Goal: Information Seeking & Learning: Find specific fact

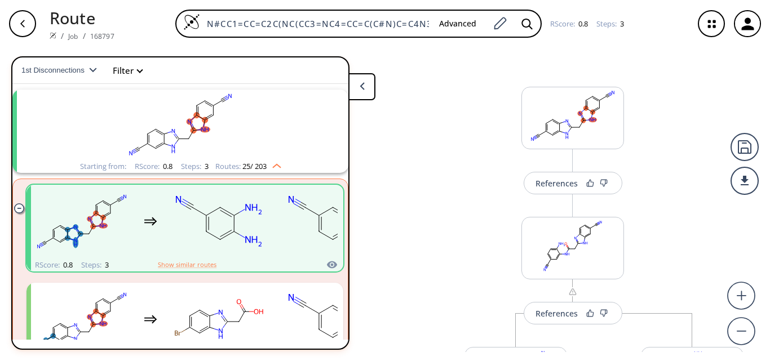
scroll to position [0, 44]
drag, startPoint x: 207, startPoint y: 20, endPoint x: 473, endPoint y: 5, distance: 266.4
click at [473, 5] on div "Route / Job / 168797 N#CC1=CC=C2C([GEOGRAPHIC_DATA](CC3=NC4=CC=C(C#N)C=C4N3)=N2…" at bounding box center [385, 23] width 770 height 47
paste input "=C(C1=CC=CC(/C=N/NC(N)=N)=C1)NS(N)(=O)=O"
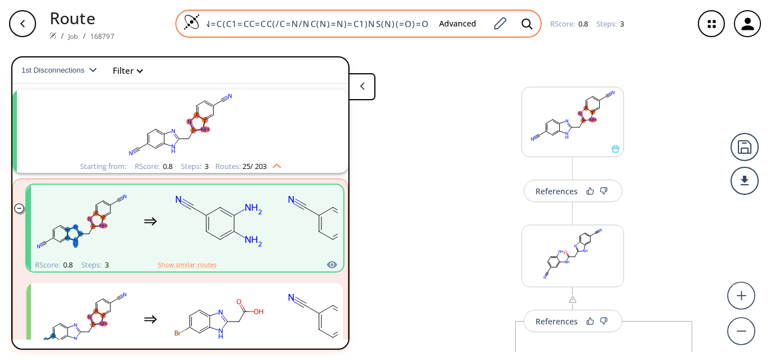
scroll to position [0, 0]
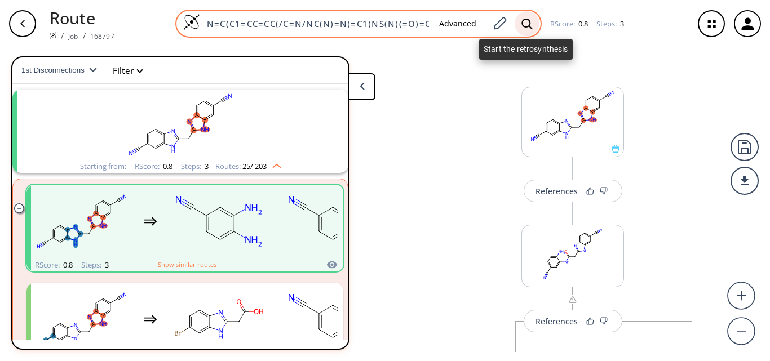
type input "N=C(C1=CC=CC(/C=N/NC(N)=N)=C1)NS(N)(=O)=O"
click at [523, 26] on icon at bounding box center [526, 24] width 11 height 12
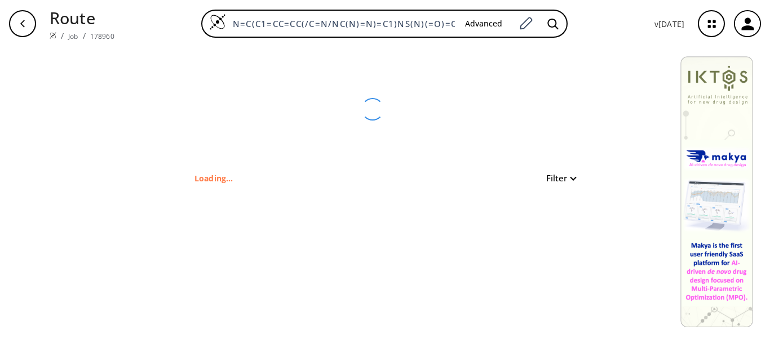
type input "N=C(C1=CC=CC(/C=N/NC(N)=N)=C1)NS(=O)(N)=O"
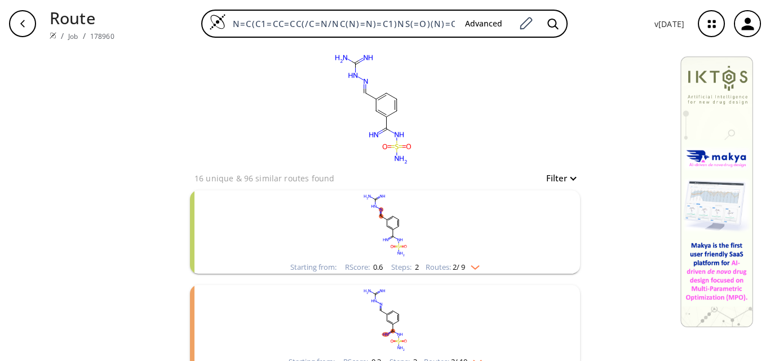
click at [431, 244] on rect "clusters" at bounding box center [384, 225] width 293 height 70
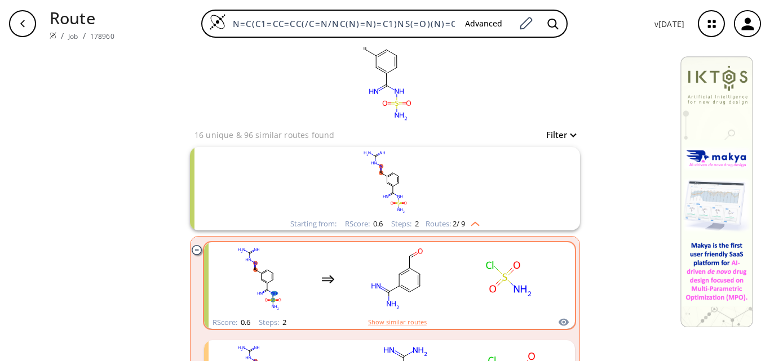
scroll to position [56, 0]
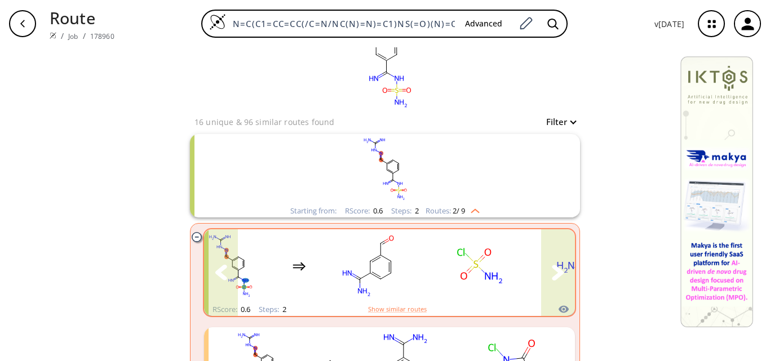
click at [552, 274] on icon "clusters" at bounding box center [558, 273] width 12 height 16
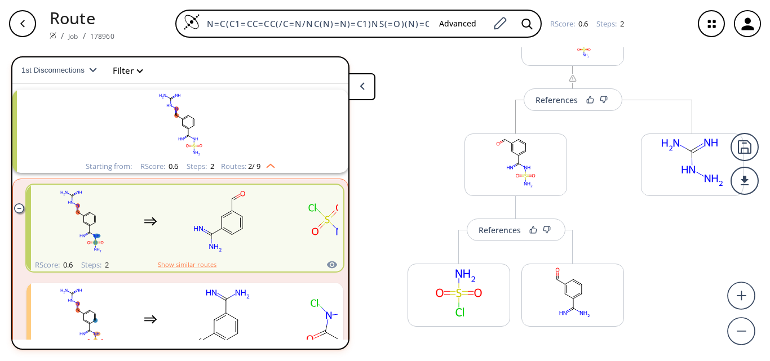
scroll to position [113, 0]
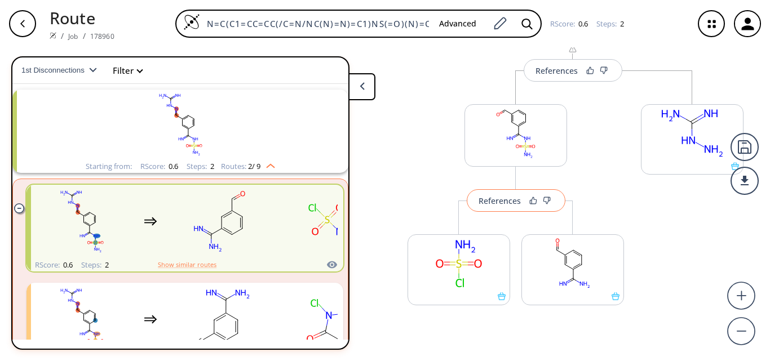
click at [499, 211] on button "References" at bounding box center [516, 200] width 99 height 23
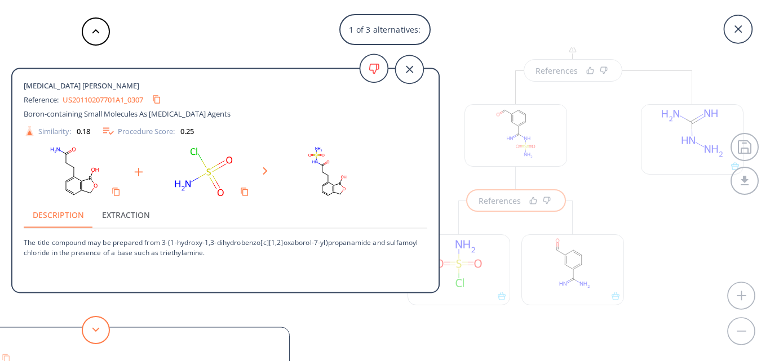
click at [100, 331] on button at bounding box center [96, 330] width 28 height 28
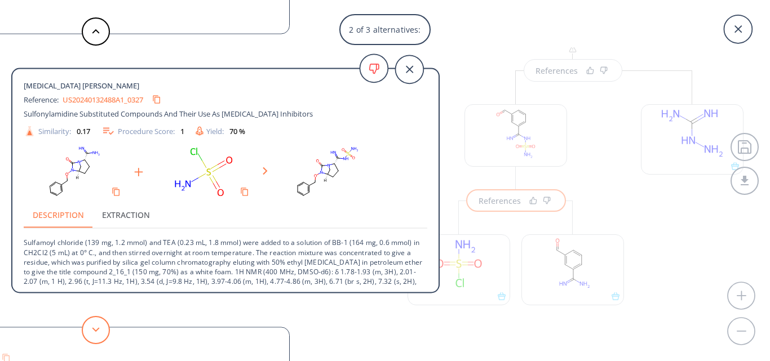
click at [93, 326] on button at bounding box center [96, 330] width 28 height 28
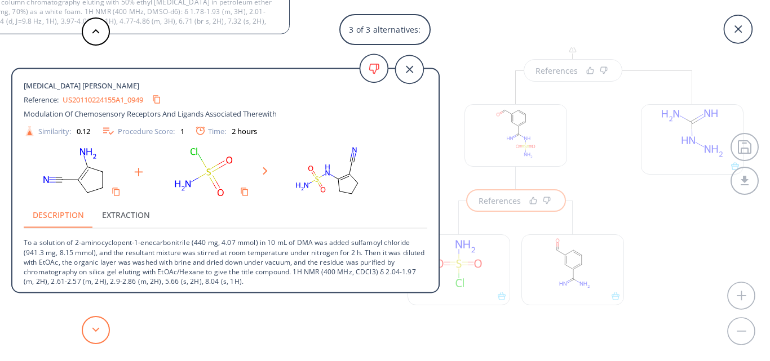
click at [93, 326] on button at bounding box center [96, 330] width 28 height 28
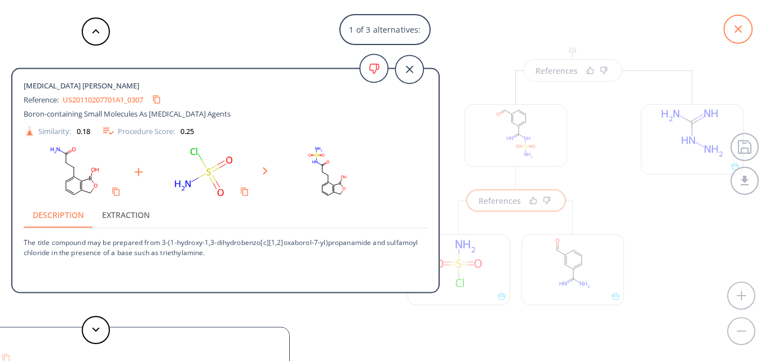
click at [744, 35] on icon at bounding box center [738, 29] width 28 height 28
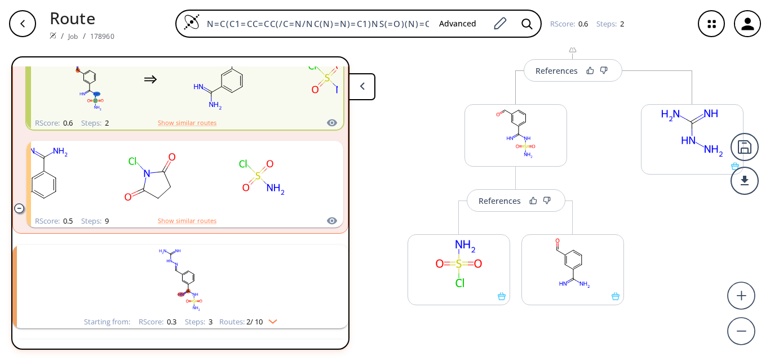
scroll to position [195, 0]
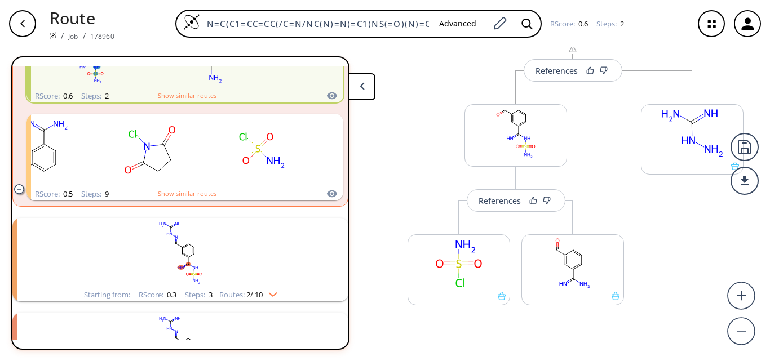
click at [243, 281] on rect "clusters" at bounding box center [180, 253] width 293 height 70
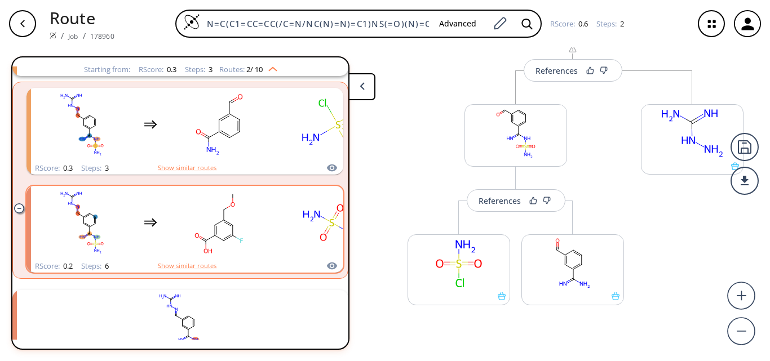
scroll to position [364, 0]
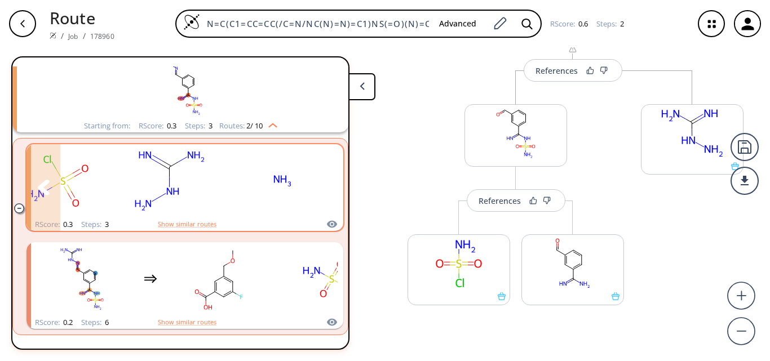
click at [320, 189] on icon "clusters" at bounding box center [326, 187] width 12 height 15
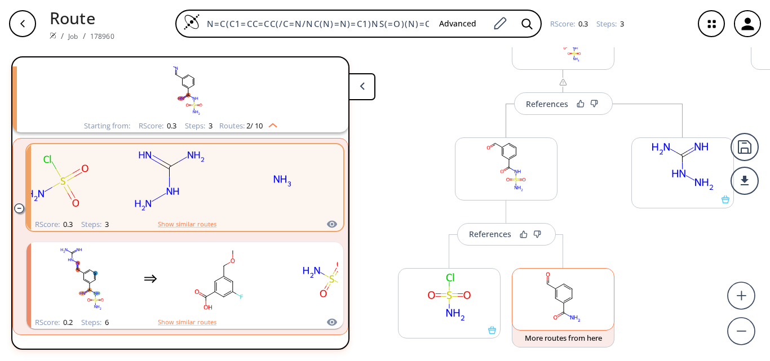
scroll to position [225, 0]
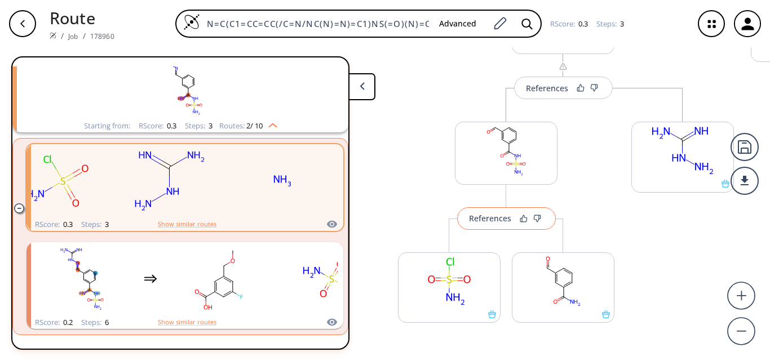
click at [485, 225] on button "References" at bounding box center [506, 218] width 99 height 23
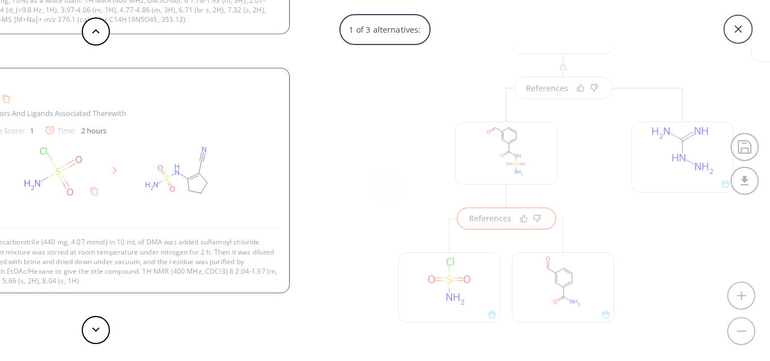
scroll to position [2, 0]
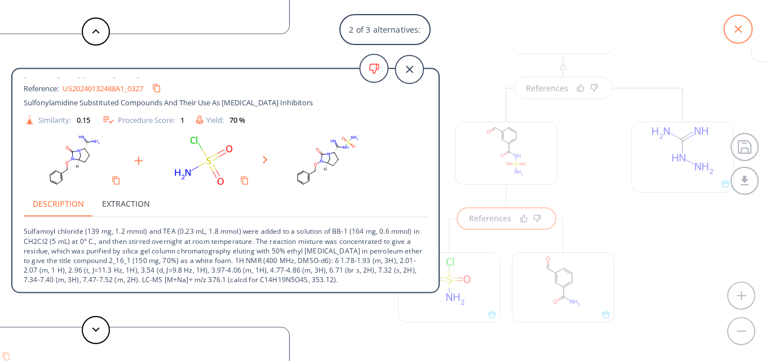
click at [735, 28] on icon at bounding box center [738, 29] width 28 height 28
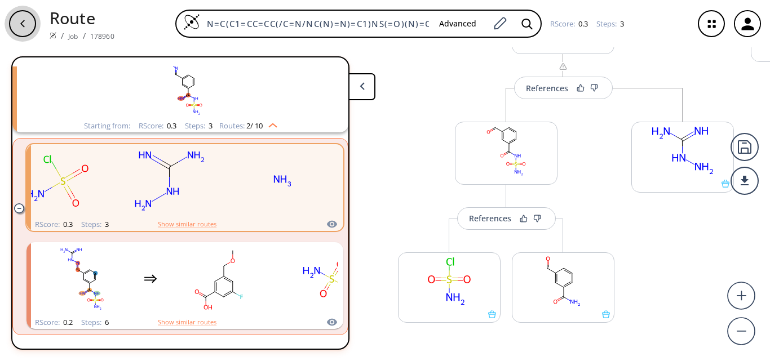
click at [30, 25] on div "button" at bounding box center [22, 23] width 27 height 27
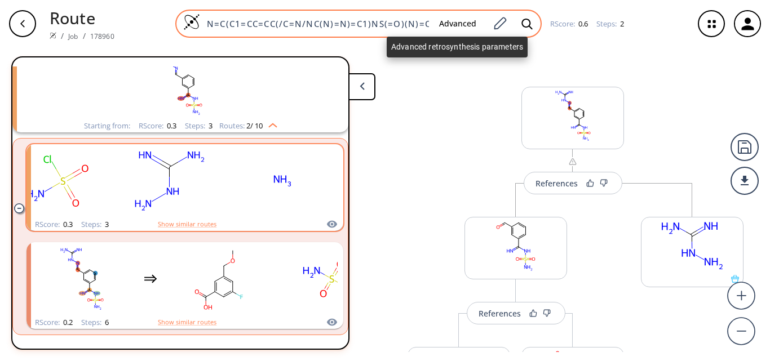
drag, startPoint x: 207, startPoint y: 24, endPoint x: 441, endPoint y: 21, distance: 234.4
click at [441, 21] on div "N=C(C1=CC=CC(/C=N/NC(N)=N)=C1)NS(=O)(N)=O Advanced" at bounding box center [358, 24] width 366 height 28
paste input "=C1)NS(N)(=O"
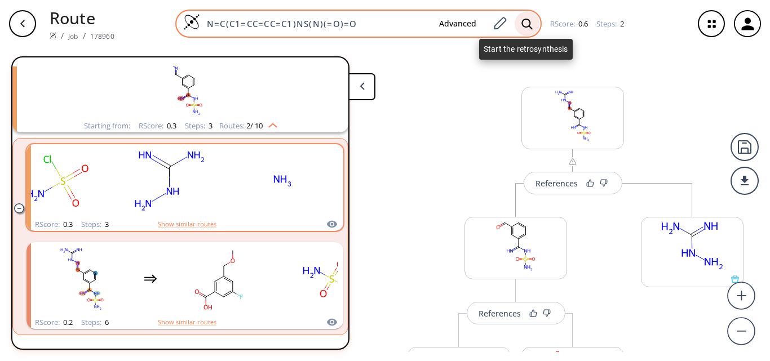
type input "N=C(C1=CC=CC=C1)NS(N)(=O)=O"
click at [527, 23] on icon at bounding box center [526, 24] width 11 height 12
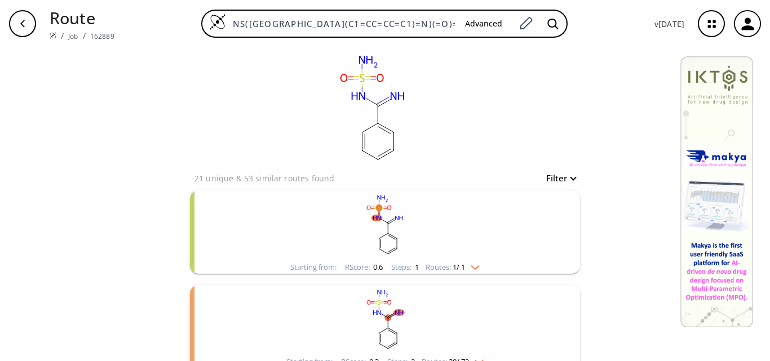
click at [436, 250] on rect "clusters" at bounding box center [384, 225] width 293 height 70
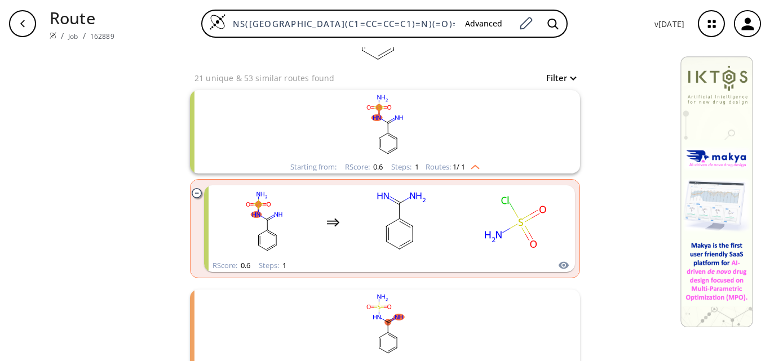
scroll to position [113, 0]
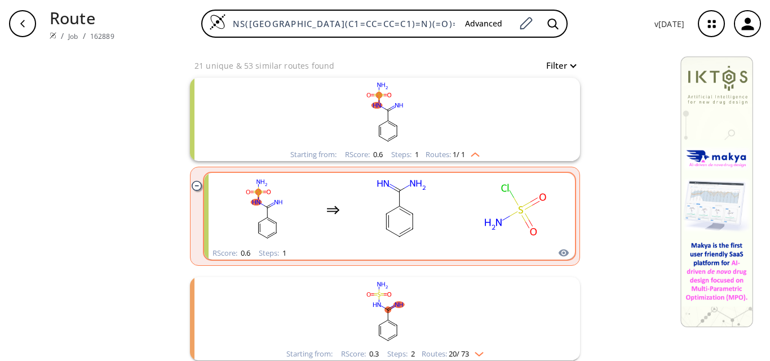
click at [464, 239] on rect "clusters" at bounding box center [514, 210] width 101 height 70
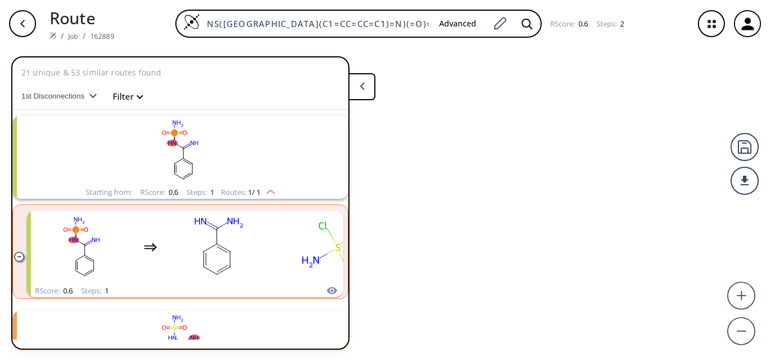
scroll to position [26, 0]
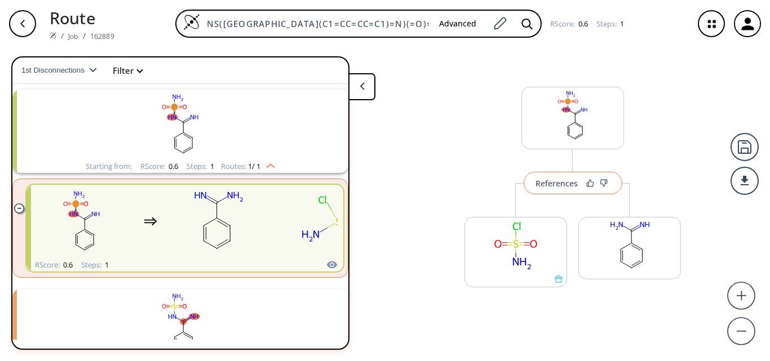
click at [566, 183] on div "References" at bounding box center [556, 183] width 42 height 7
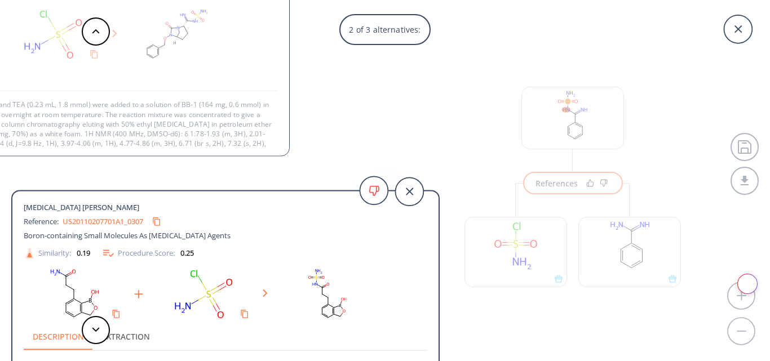
scroll to position [11, 0]
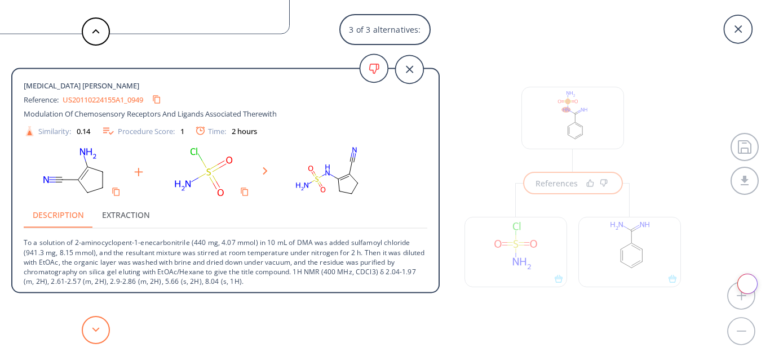
click at [94, 332] on icon at bounding box center [96, 329] width 8 height 5
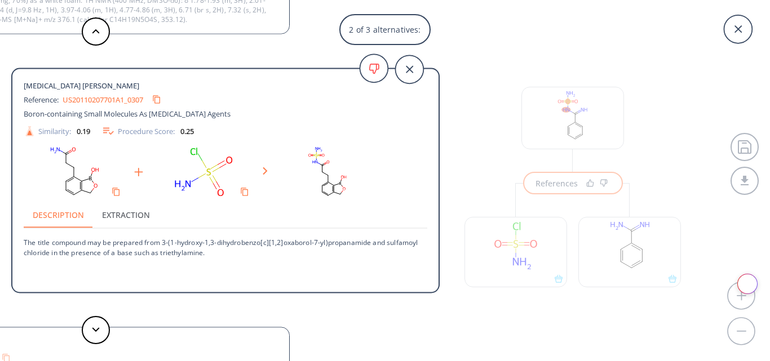
click at [106, 103] on link "US20110207701A1_0307" at bounding box center [103, 99] width 81 height 7
drag, startPoint x: 390, startPoint y: 243, endPoint x: 50, endPoint y: 259, distance: 340.7
click at [50, 259] on div "[MEDICAL_DATA] [PERSON_NAME] Reference: US20110207701A1_0307 Boron-containing S…" at bounding box center [225, 182] width 426 height 208
copy p "sulfamoyl chloride"
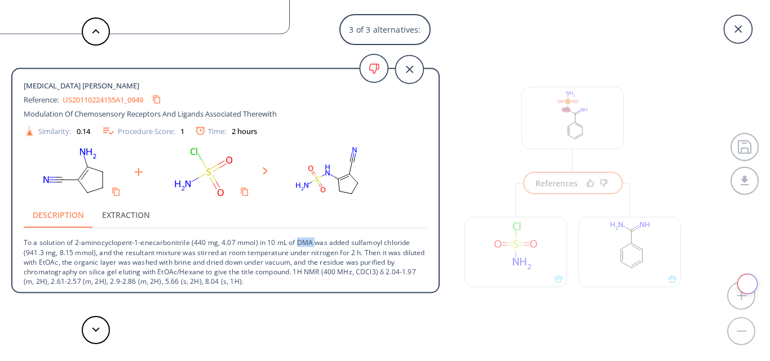
drag, startPoint x: 299, startPoint y: 240, endPoint x: 315, endPoint y: 243, distance: 16.6
click at [315, 243] on p "To a solution of 2-aminocyclopent-1-enecarbonitrile (440 mg, 4.07 mmol) in 10 m…" at bounding box center [225, 257] width 403 height 57
drag, startPoint x: 314, startPoint y: 244, endPoint x: 298, endPoint y: 243, distance: 16.4
click at [298, 243] on p "To a solution of 2-aminocyclopent-1-enecarbonitrile (440 mg, 4.07 mmol) in 10 m…" at bounding box center [225, 257] width 403 height 57
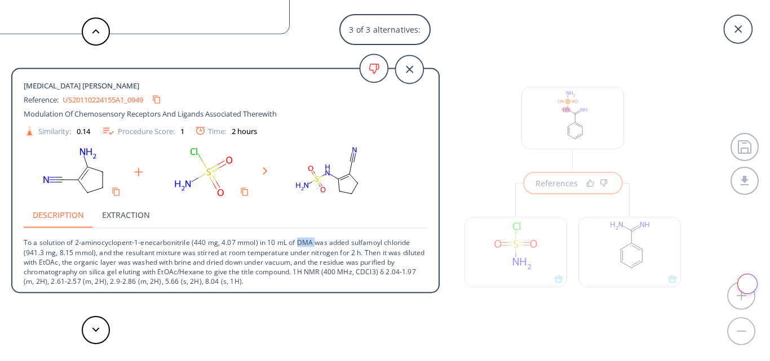
copy p "DMA"
